Goal: Task Accomplishment & Management: Use online tool/utility

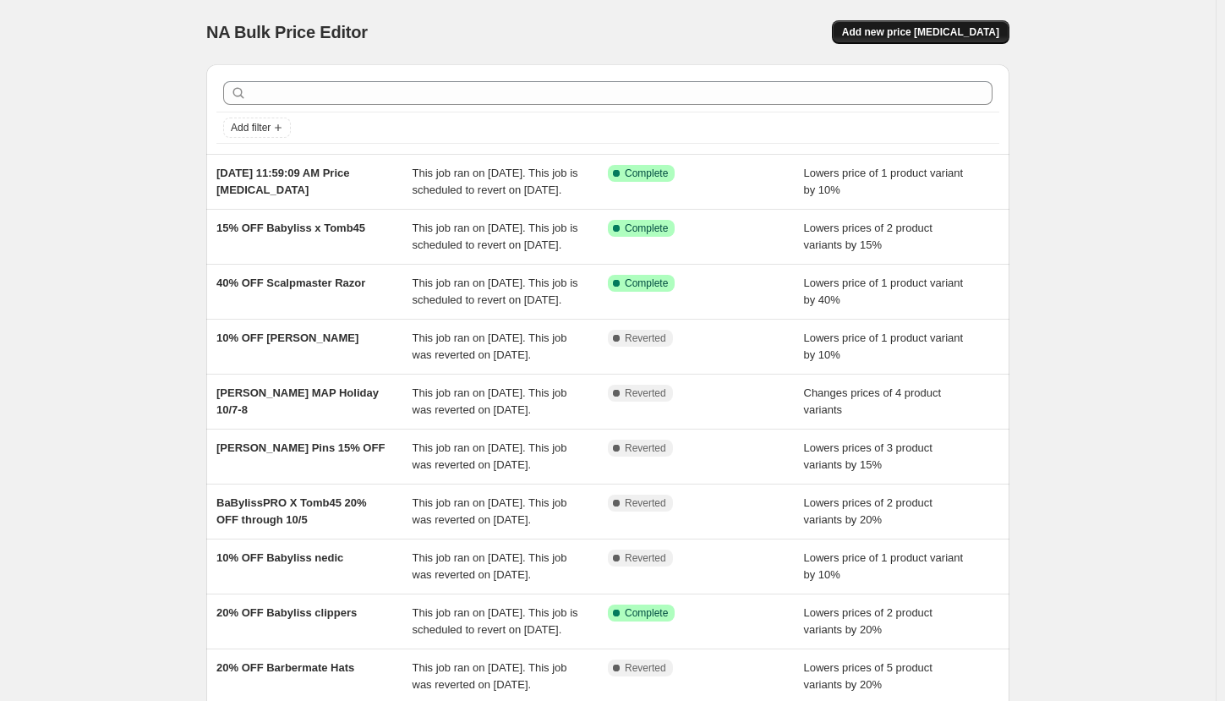
click at [910, 27] on span "Add new price [MEDICAL_DATA]" at bounding box center [920, 32] width 157 height 14
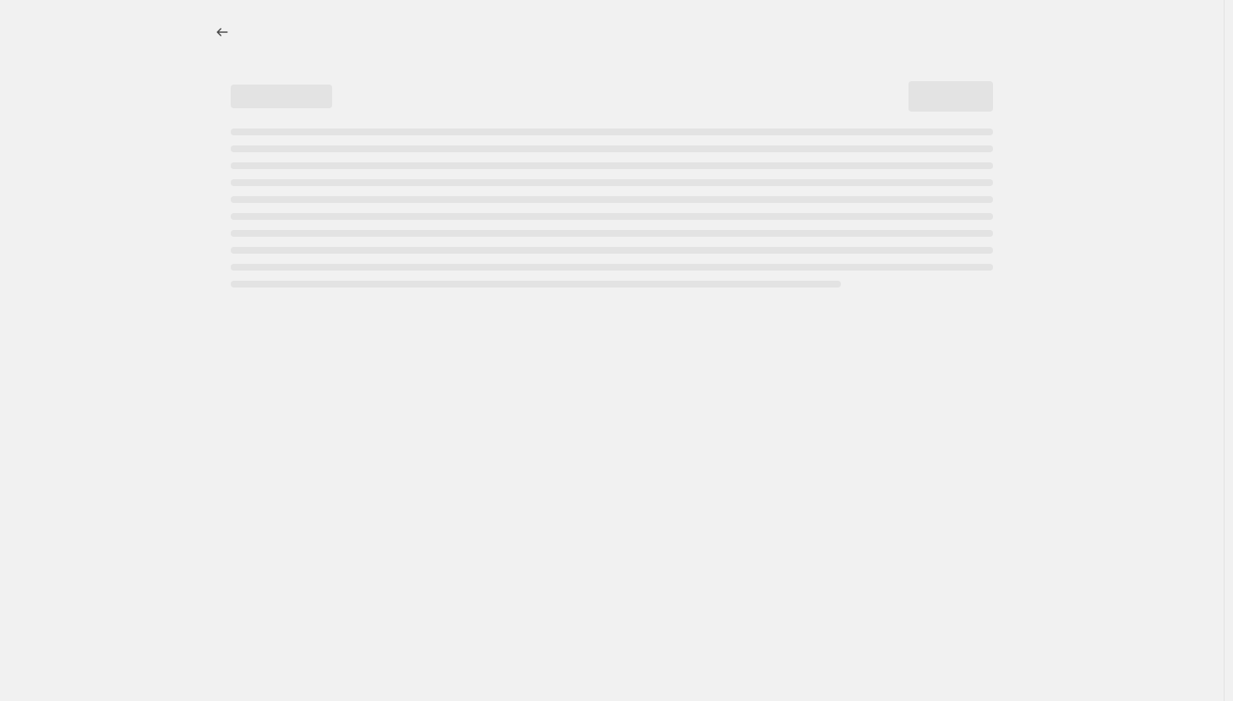
select select "percentage"
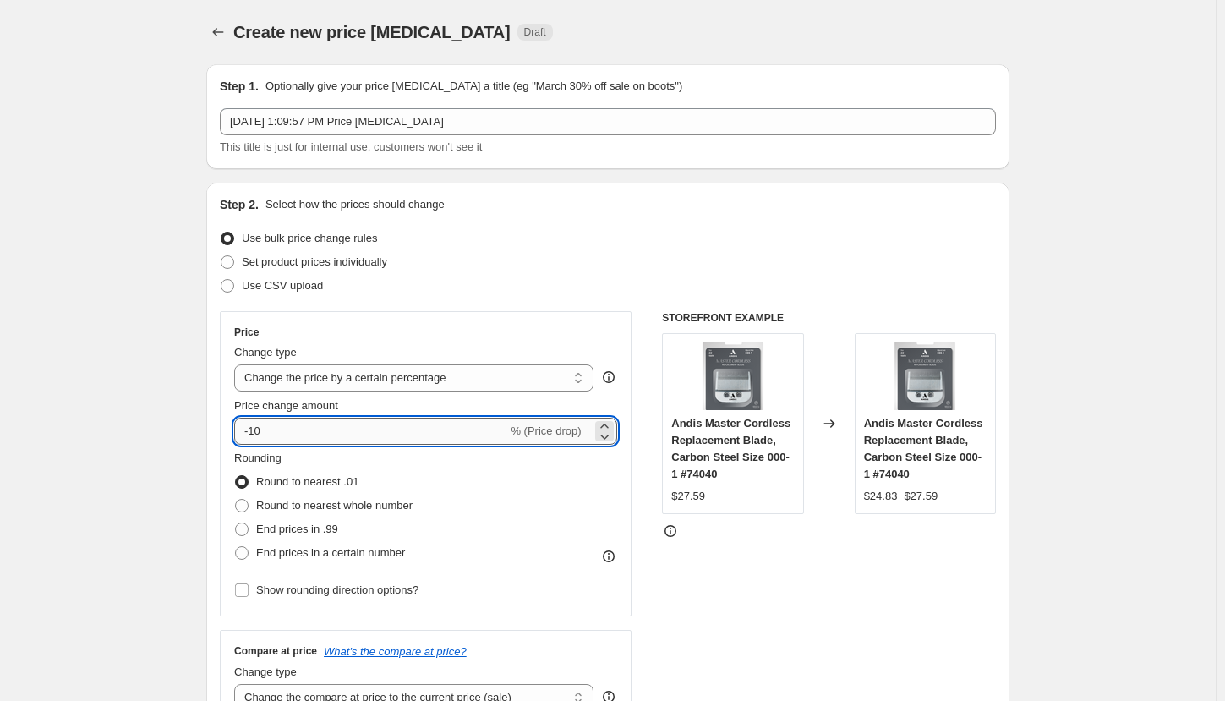
click at [320, 433] on input "-10" at bounding box center [370, 431] width 273 height 27
type input "-15"
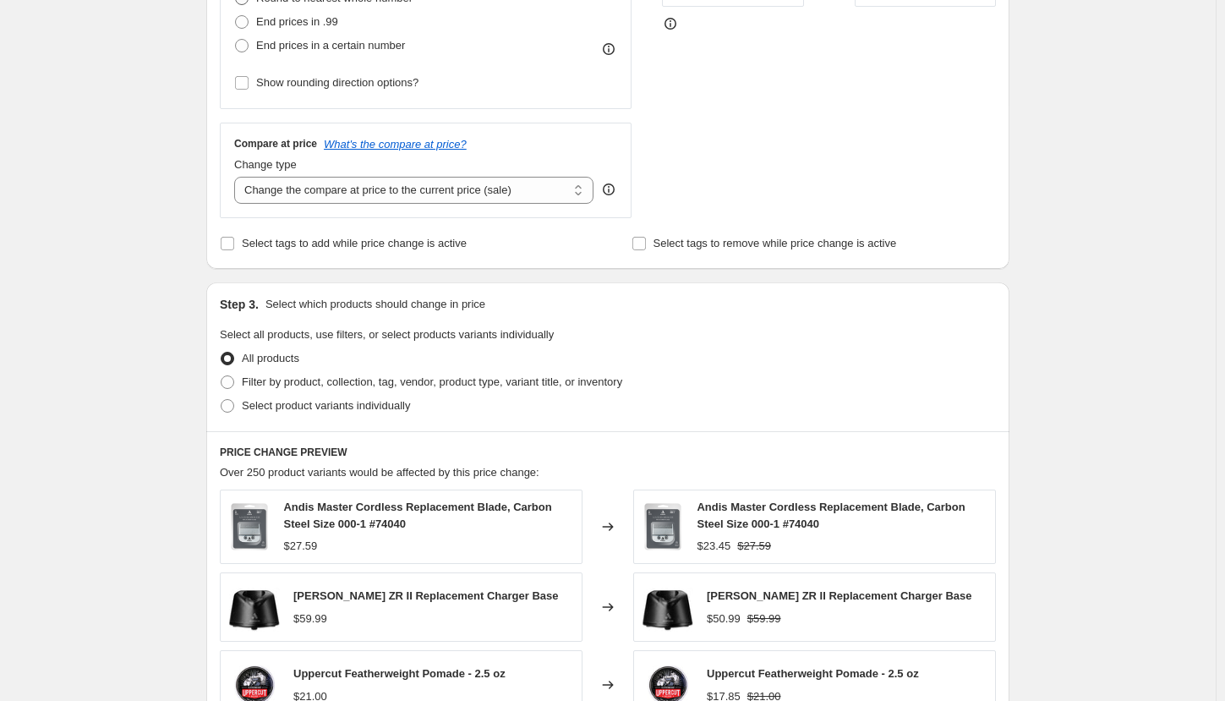
scroll to position [338, 0]
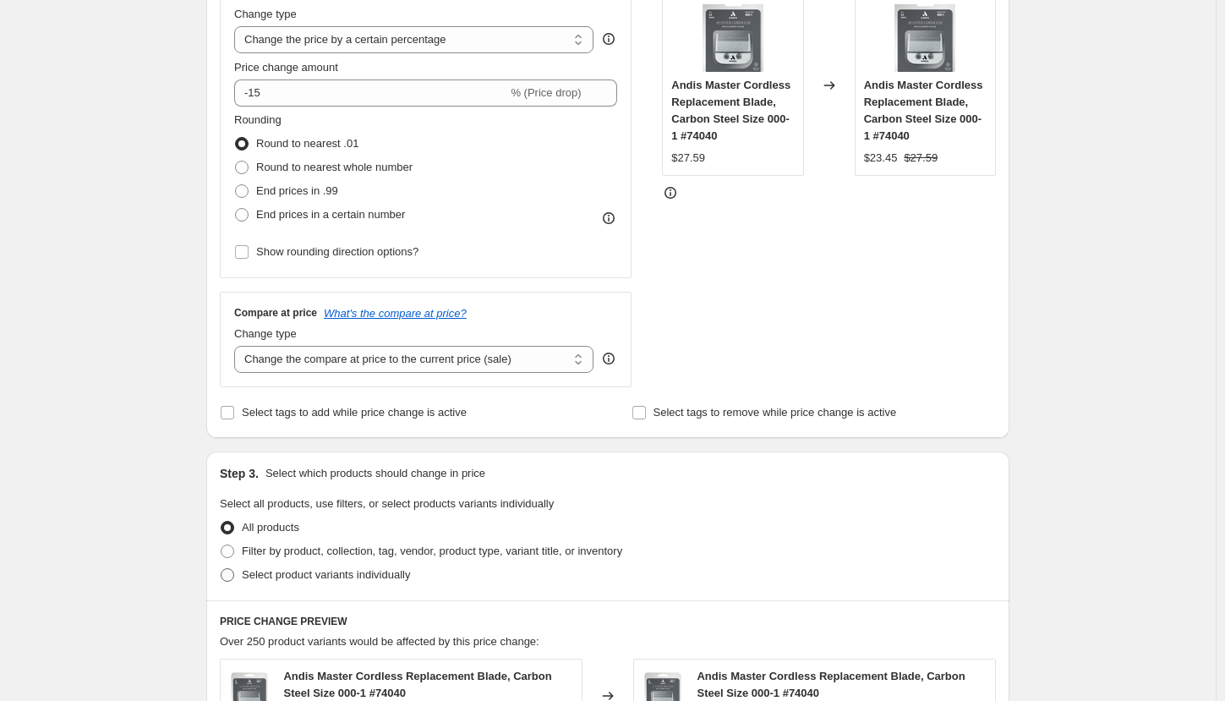
click at [320, 578] on span "Select product variants individually" at bounding box center [326, 574] width 168 height 13
click at [221, 569] on input "Select product variants individually" at bounding box center [221, 568] width 1 height 1
radio input "true"
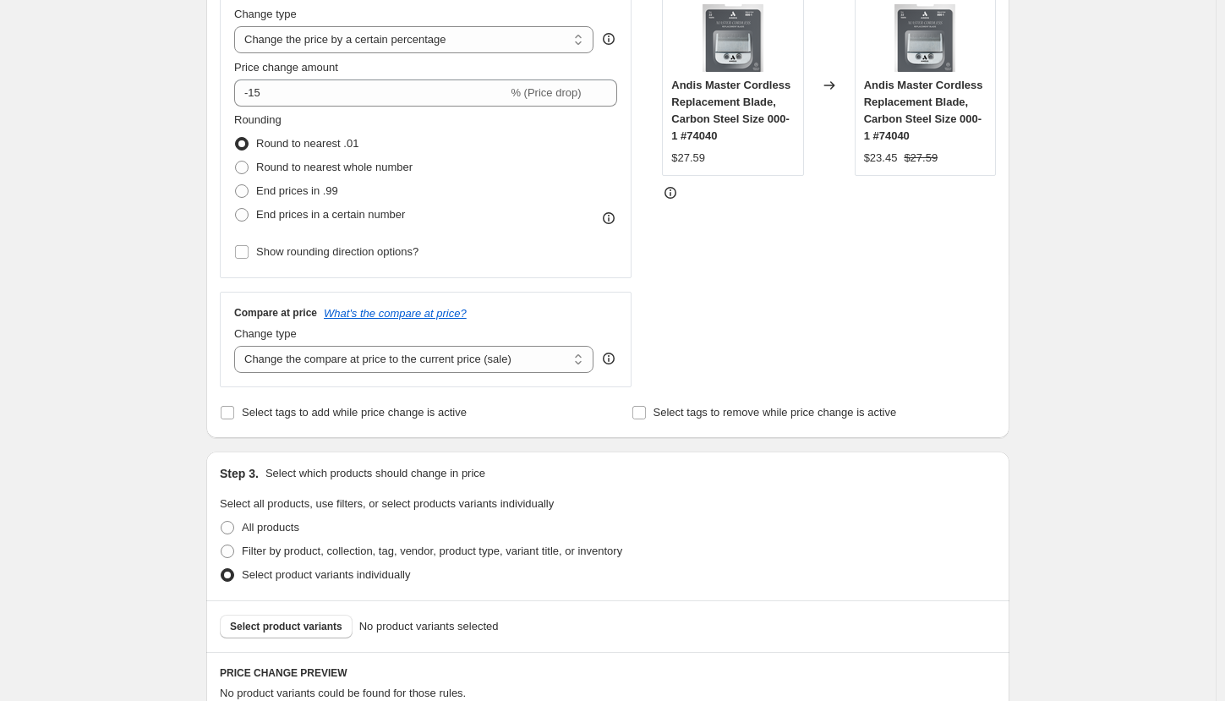
scroll to position [423, 0]
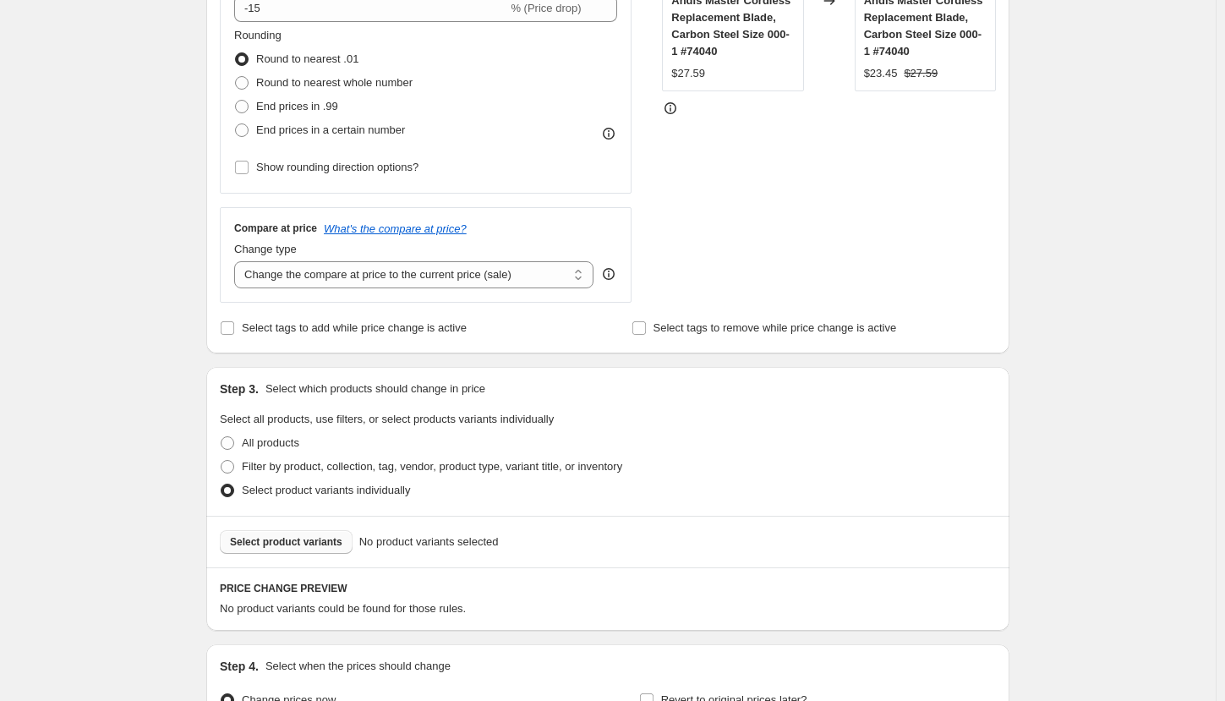
click at [320, 546] on span "Select product variants" at bounding box center [286, 542] width 112 height 14
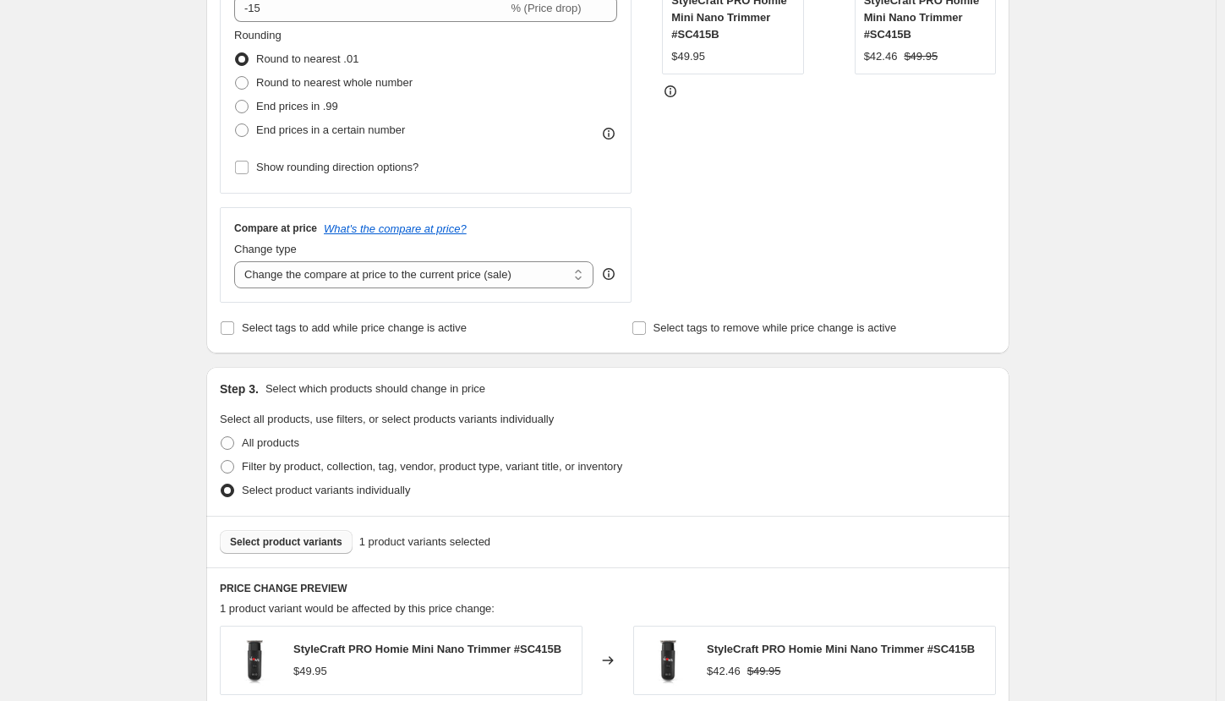
scroll to position [676, 0]
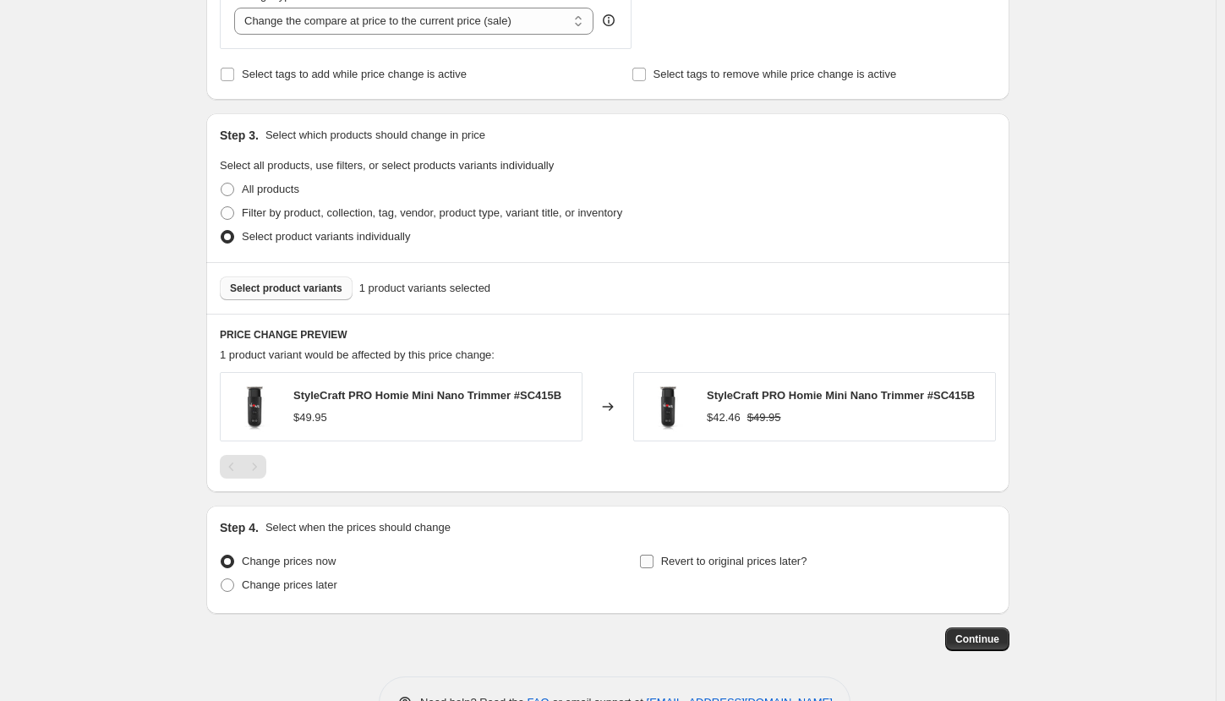
click at [664, 561] on span "Revert to original prices later?" at bounding box center [734, 560] width 146 height 13
click at [653, 561] on input "Revert to original prices later?" at bounding box center [647, 561] width 14 height 14
checkbox input "true"
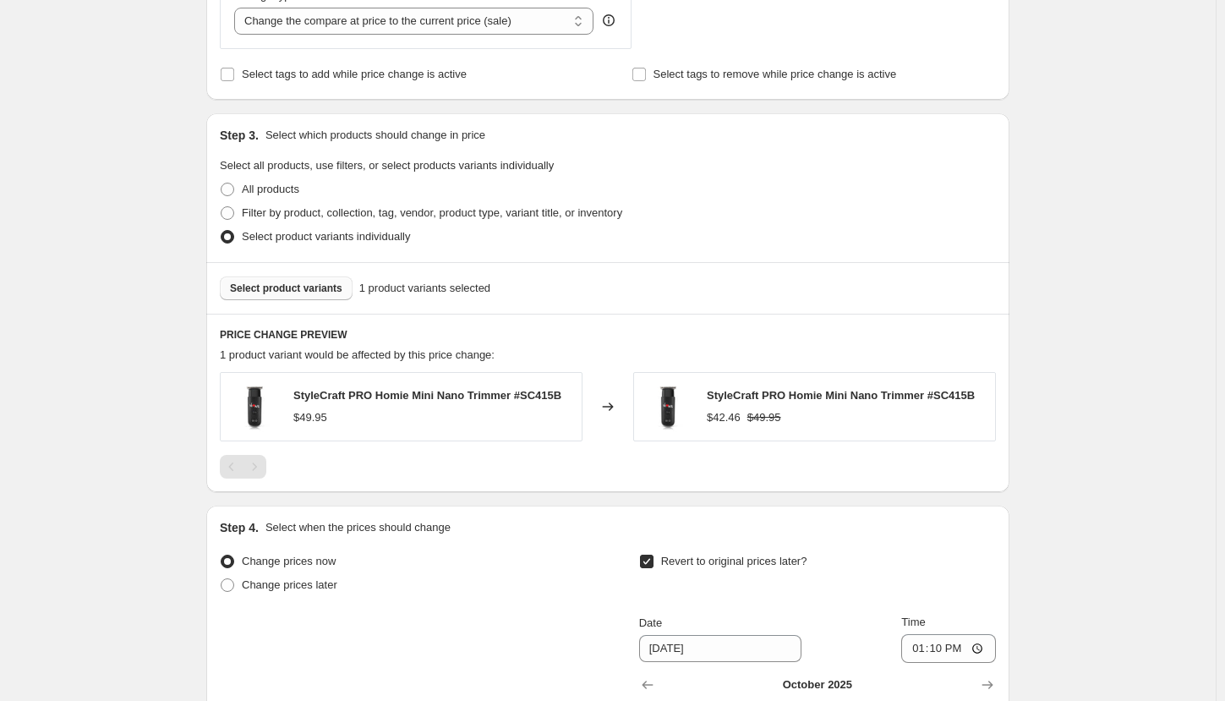
scroll to position [761, 0]
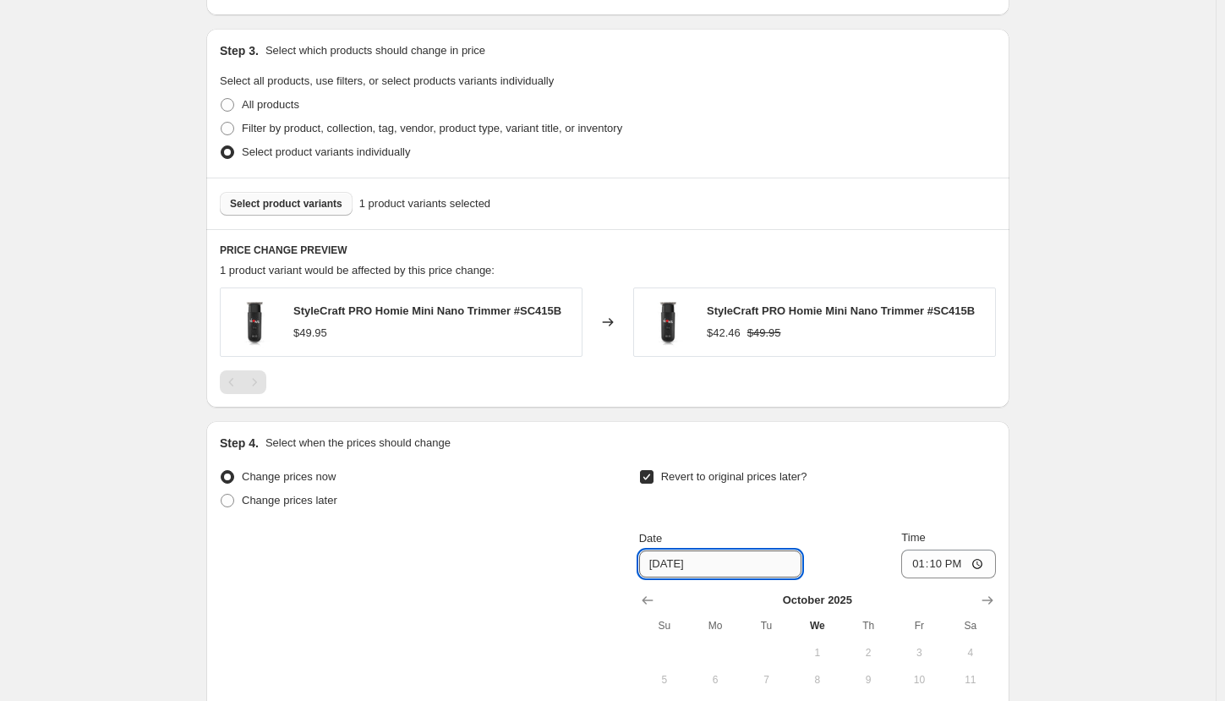
click at [723, 565] on input "[DATE]" at bounding box center [720, 563] width 162 height 27
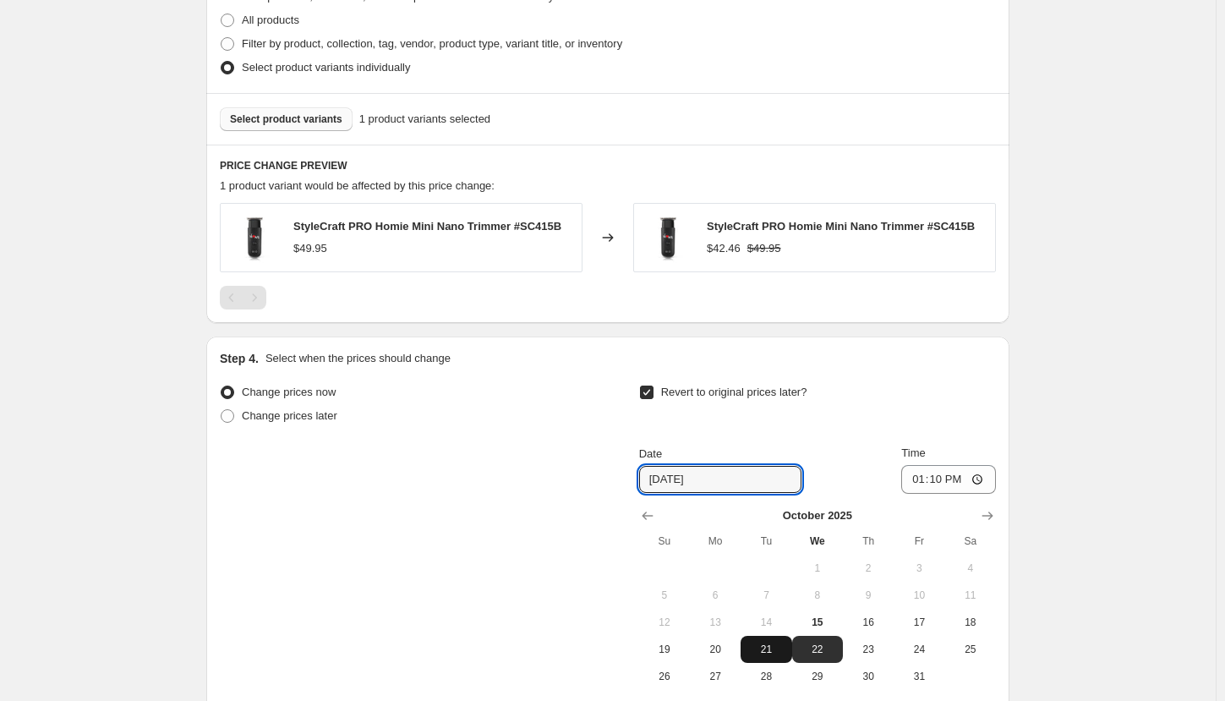
click at [759, 644] on span "21" at bounding box center [765, 649] width 37 height 14
type input "[DATE]"
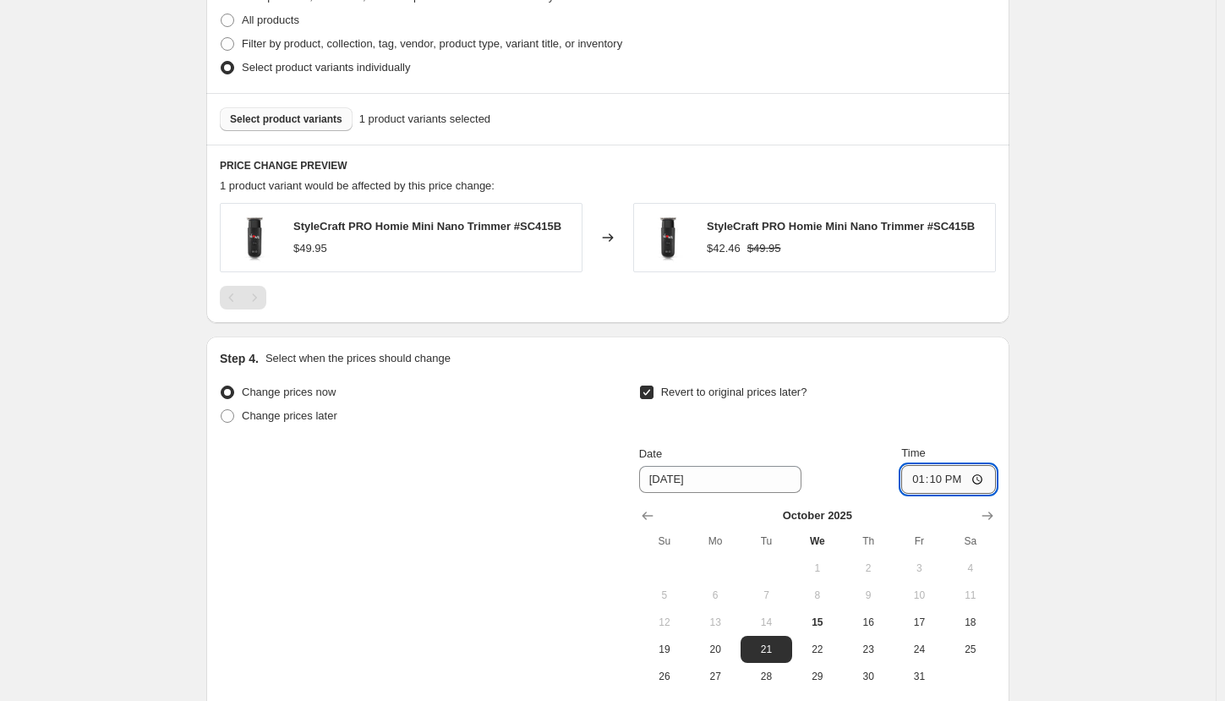
click at [920, 481] on input "13:10" at bounding box center [948, 479] width 95 height 29
type input "03:00"
click at [1068, 473] on div "Create new price [MEDICAL_DATA]. This page is ready Create new price [MEDICAL_D…" at bounding box center [607, 14] width 1215 height 1719
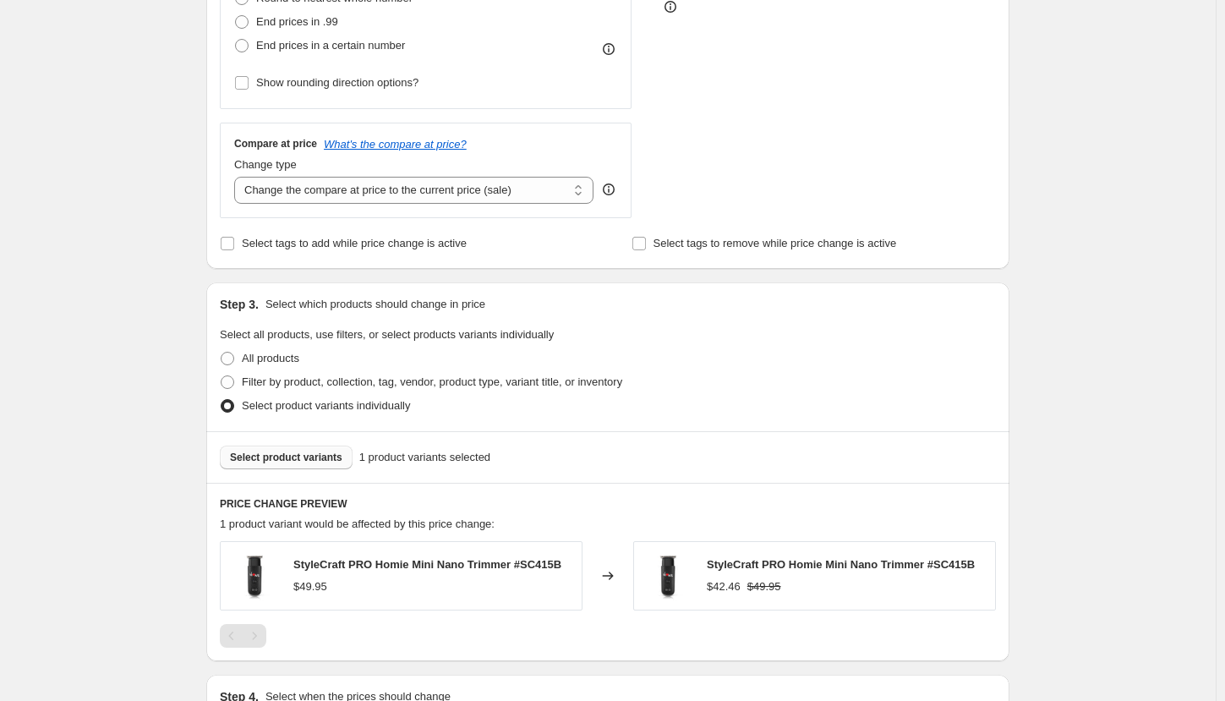
scroll to position [85, 0]
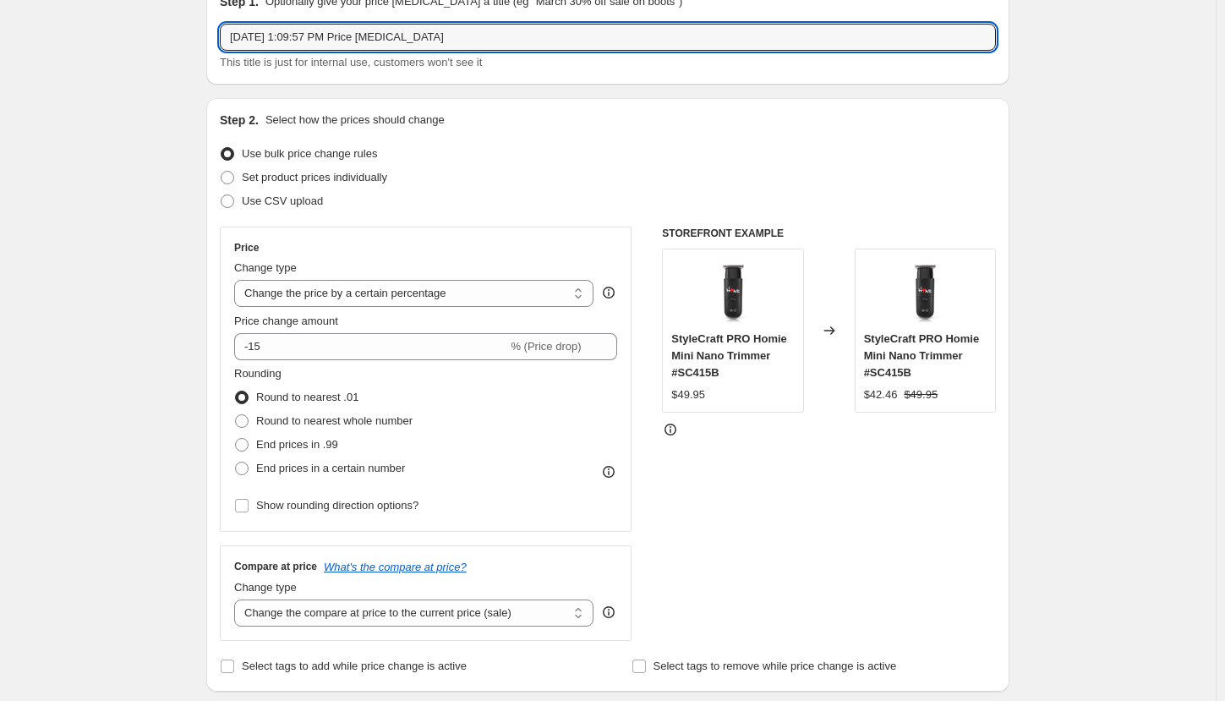
drag, startPoint x: 469, startPoint y: 36, endPoint x: 36, endPoint y: 29, distance: 433.7
type input "15% OFF Stylecraft Homie"
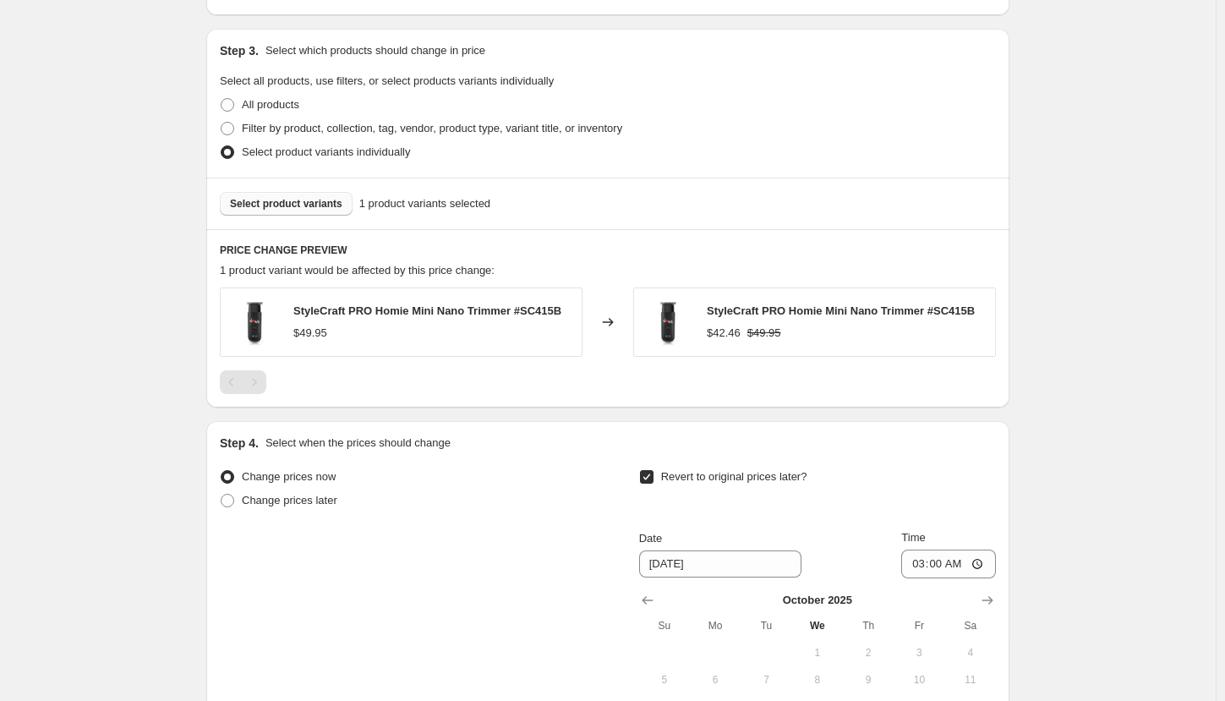
scroll to position [1014, 0]
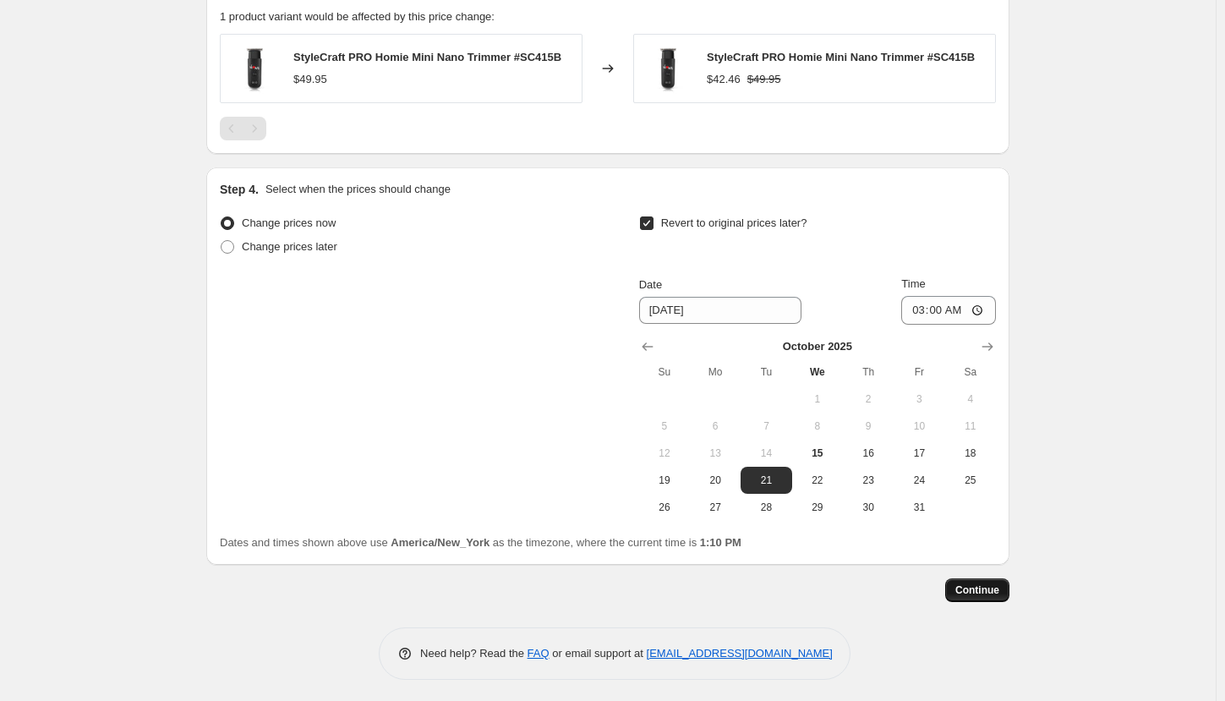
click at [994, 587] on span "Continue" at bounding box center [977, 590] width 44 height 14
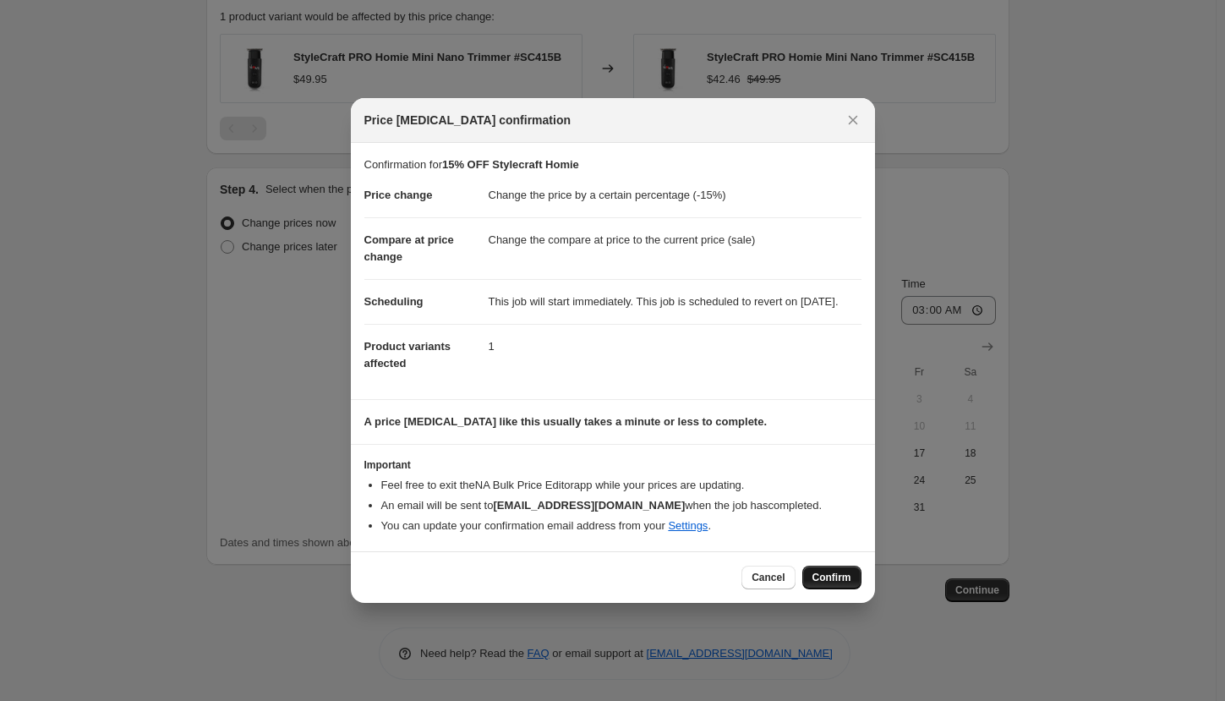
click at [838, 584] on span "Confirm" at bounding box center [831, 578] width 39 height 14
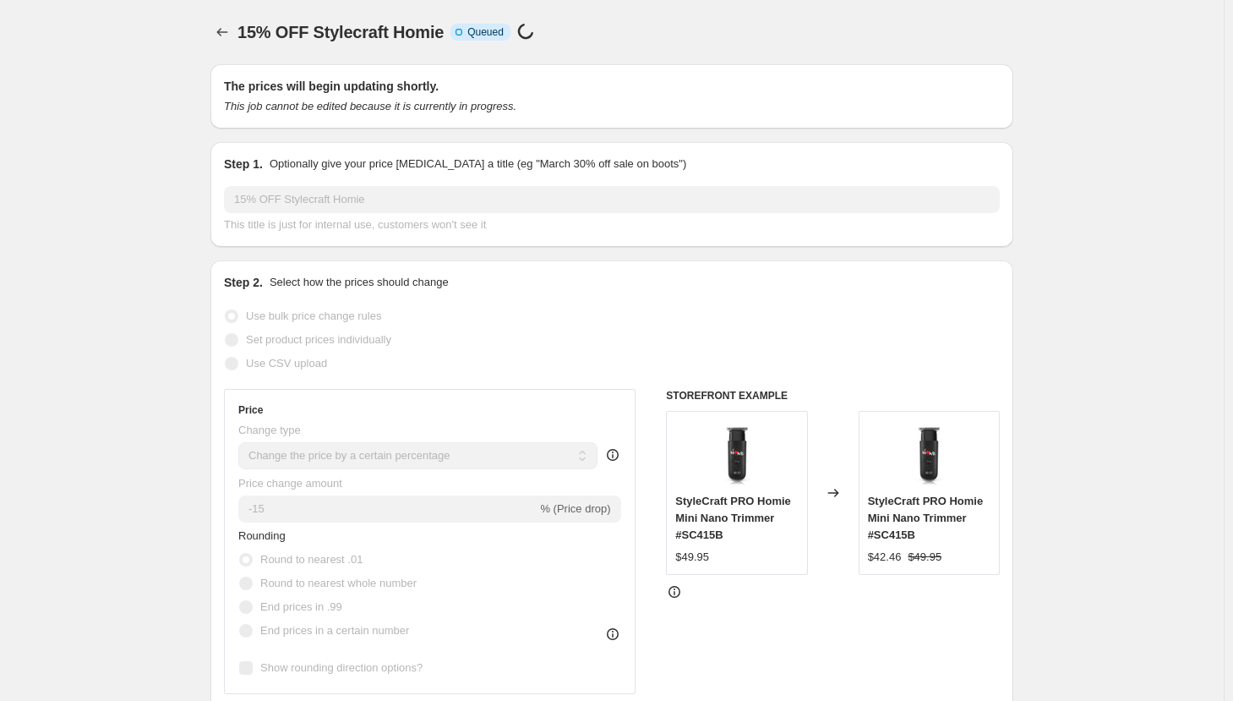
select select "percentage"
